Goal: Navigation & Orientation: Find specific page/section

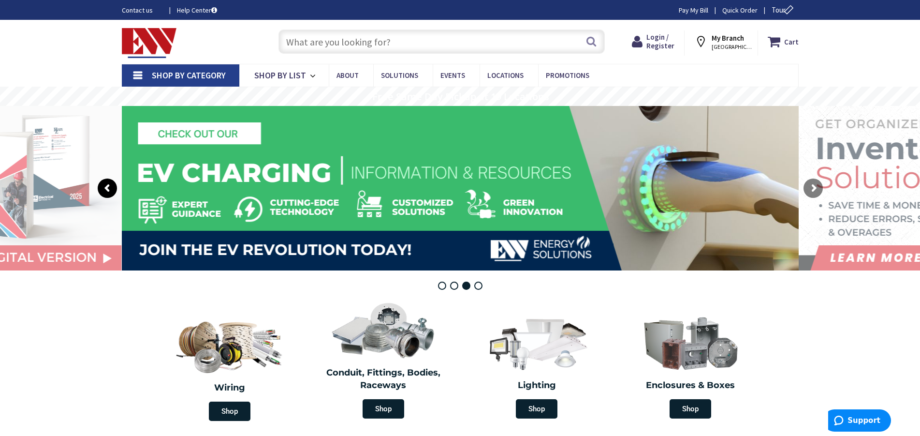
click at [103, 188] on rs-arrow at bounding box center [107, 187] width 19 height 19
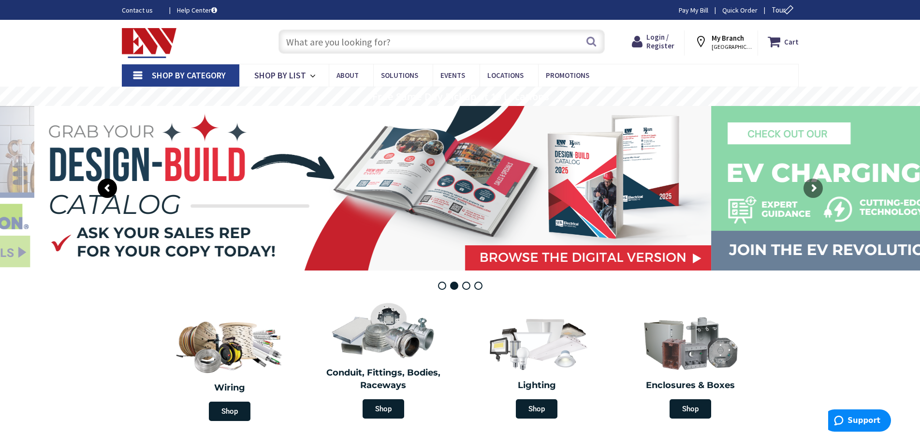
click at [103, 188] on rs-arrow at bounding box center [107, 187] width 19 height 19
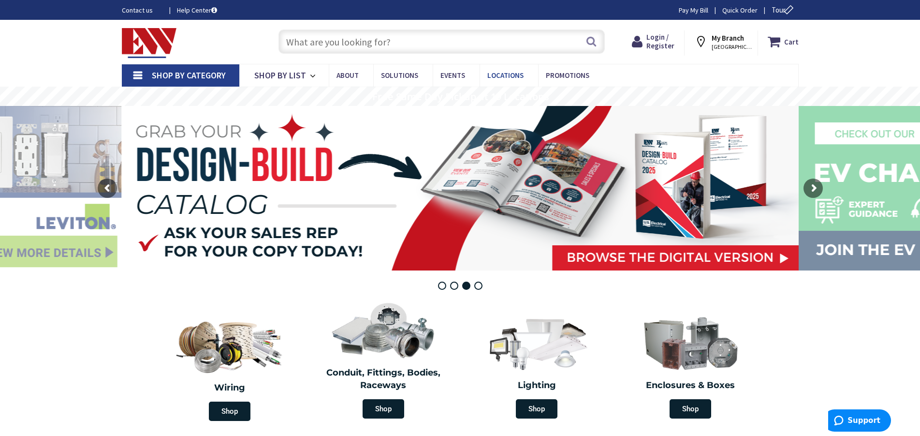
click at [509, 68] on link "Locations" at bounding box center [509, 75] width 58 height 22
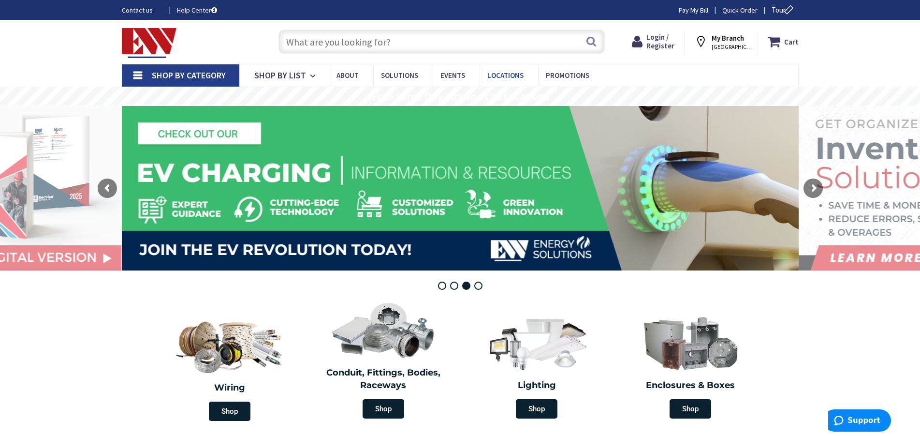
click at [510, 75] on span "Locations" at bounding box center [505, 75] width 36 height 9
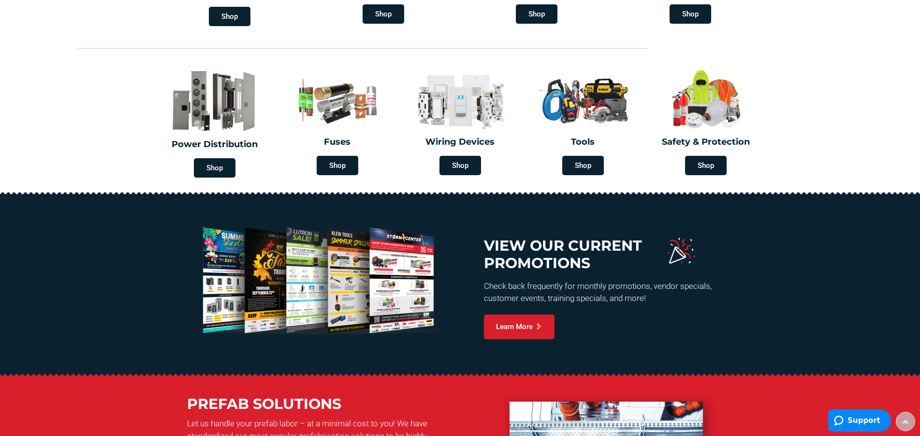
scroll to position [920, 0]
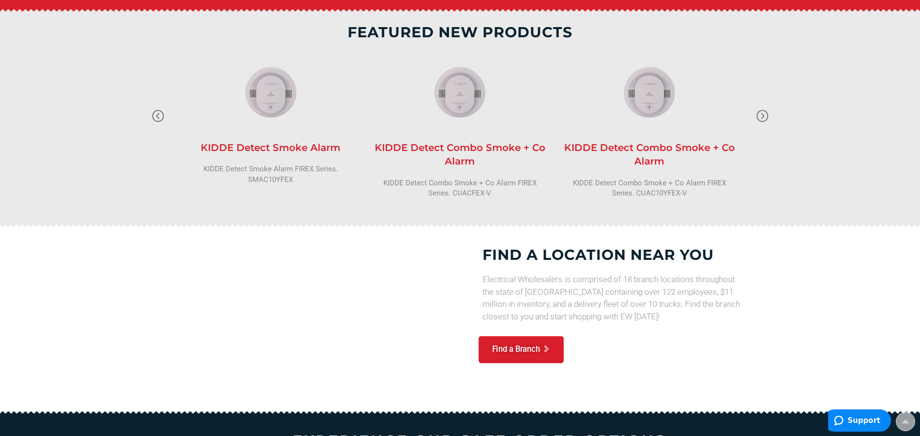
click at [521, 336] on link "Find a Branch" at bounding box center [521, 350] width 85 height 28
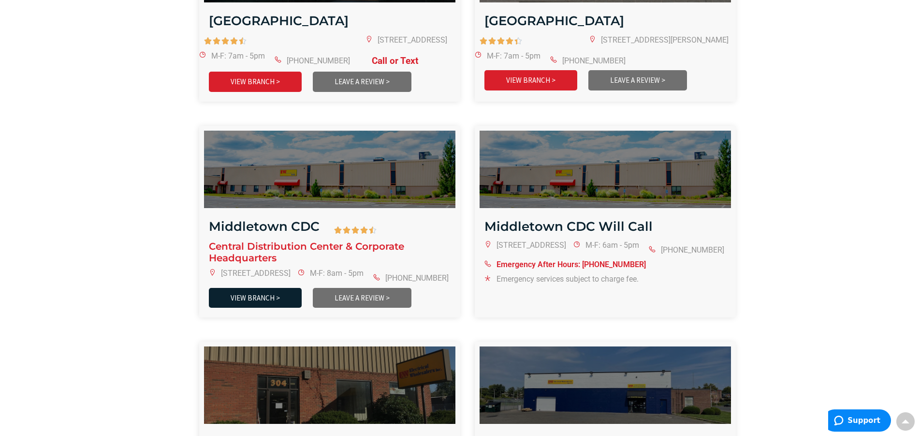
click at [272, 289] on link "VIEW BRANCH >" at bounding box center [255, 298] width 93 height 20
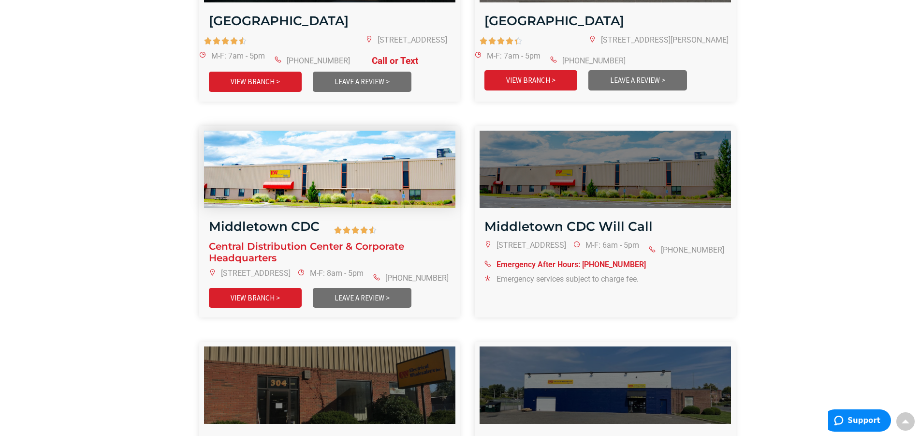
click at [321, 179] on img at bounding box center [330, 169] width 302 height 93
